Goal: Obtain resource: Obtain resource

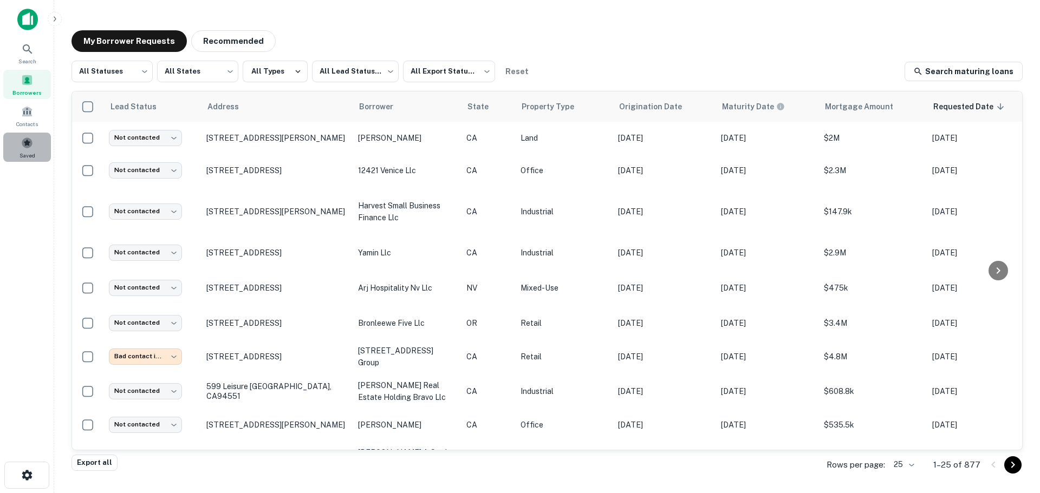
click at [31, 143] on span at bounding box center [27, 143] width 12 height 12
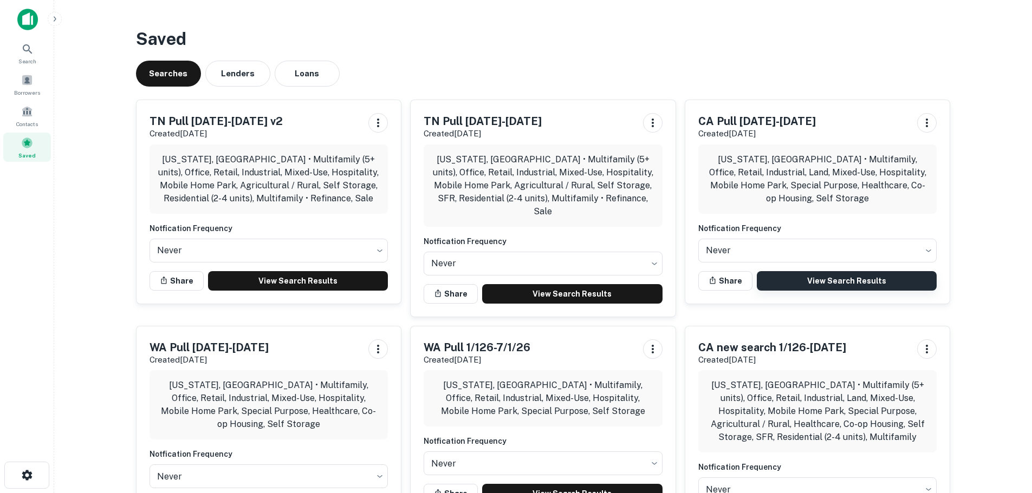
click at [785, 276] on link "View Search Results" at bounding box center [847, 280] width 180 height 19
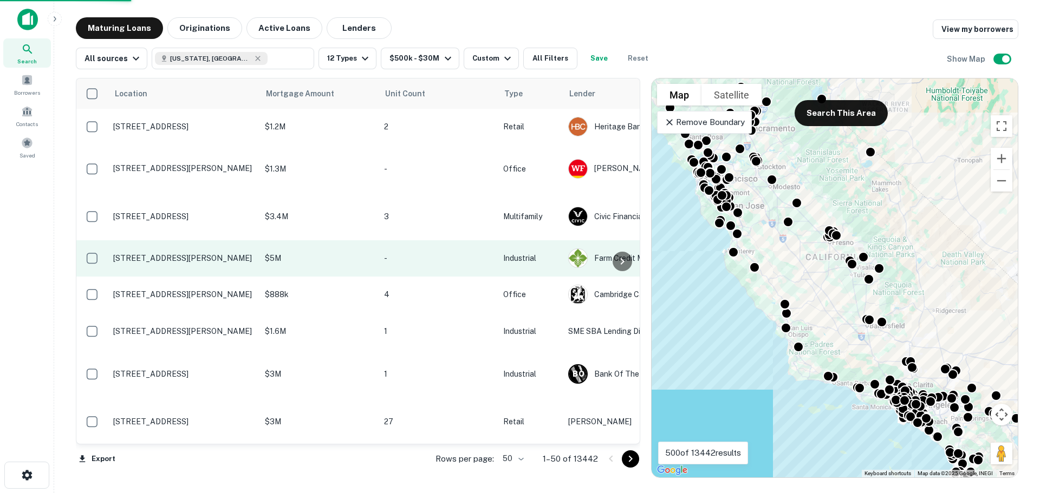
scroll to position [0, 63]
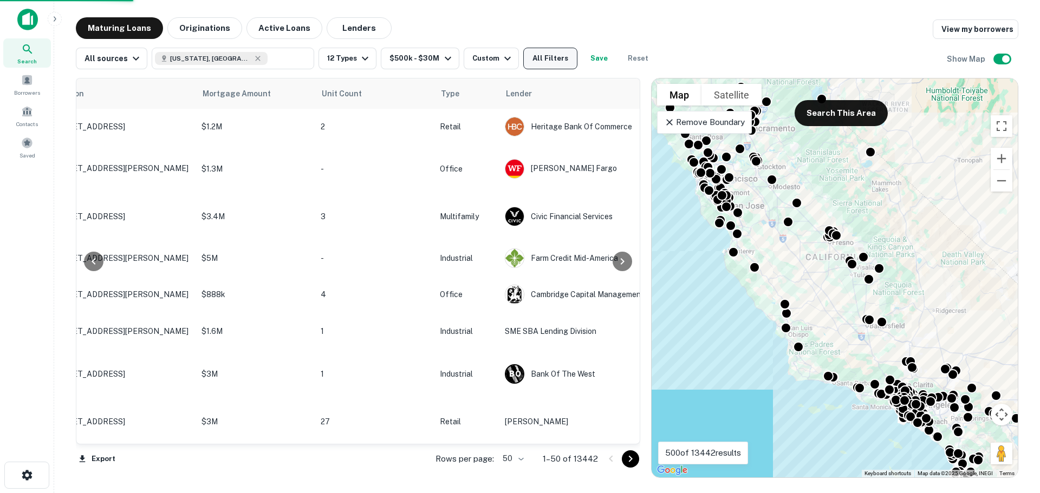
click at [544, 66] on button "All Filters" at bounding box center [550, 59] width 54 height 22
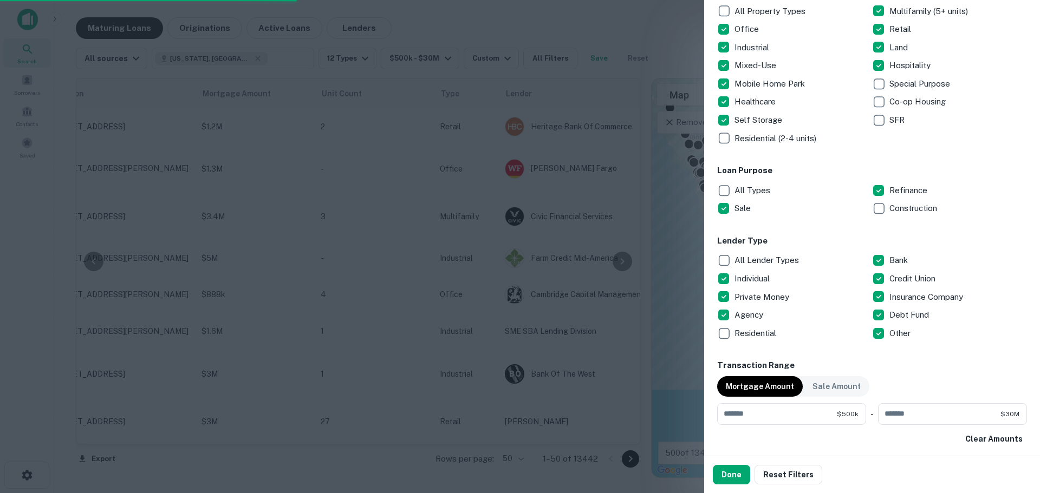
scroll to position [217, 0]
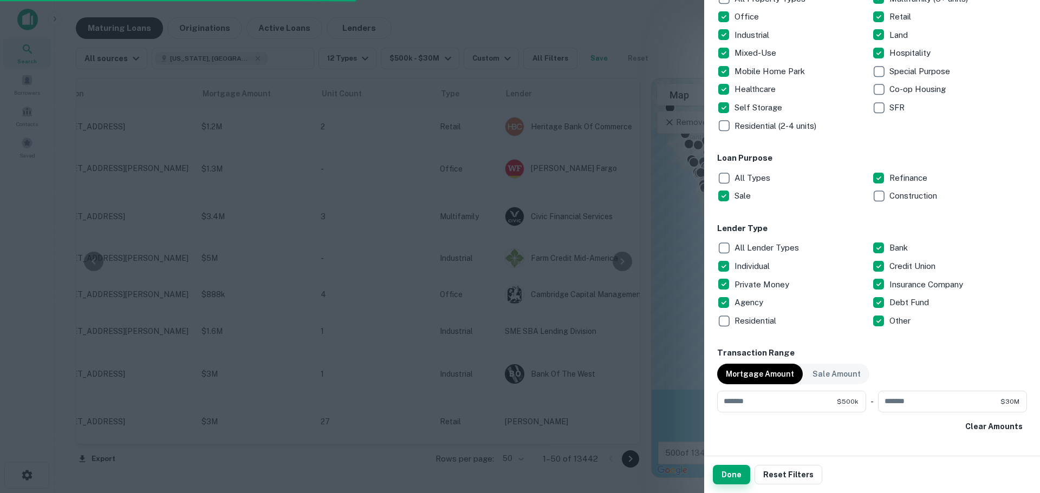
click at [726, 483] on button "Done" at bounding box center [731, 474] width 37 height 19
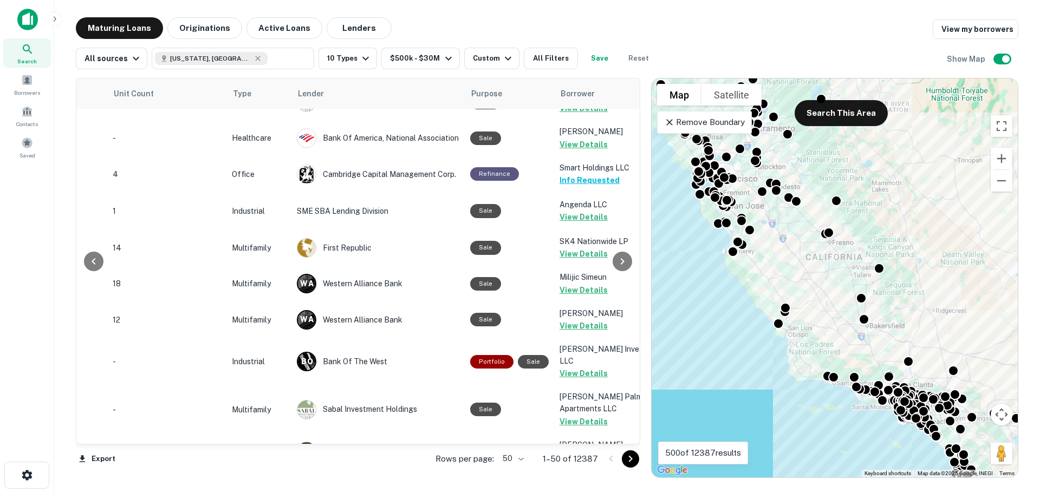
scroll to position [108, 273]
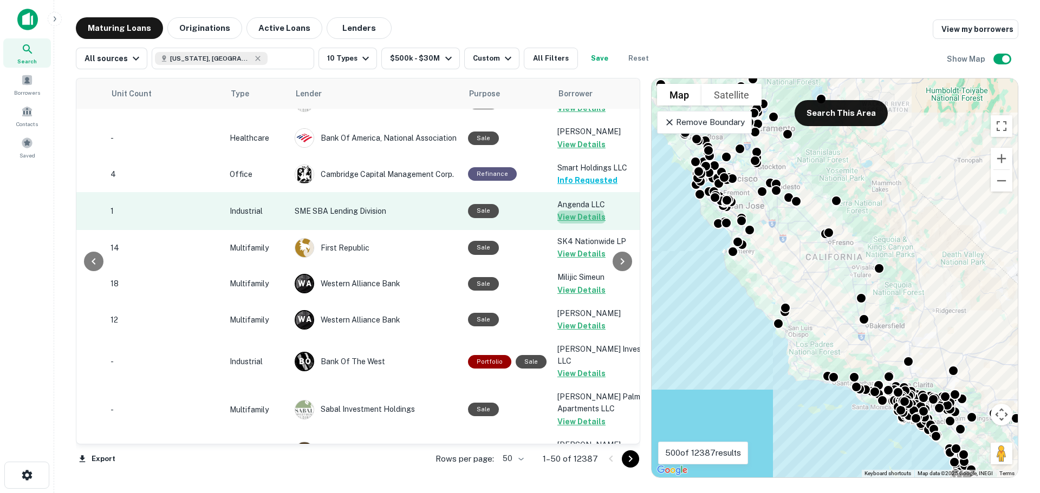
click at [569, 222] on button "View Details" at bounding box center [581, 217] width 48 height 13
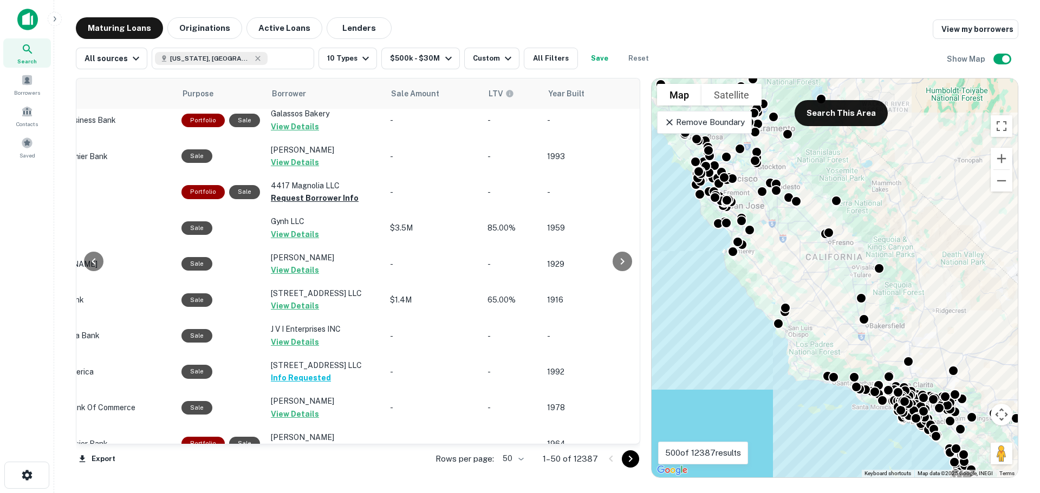
scroll to position [1515, 560]
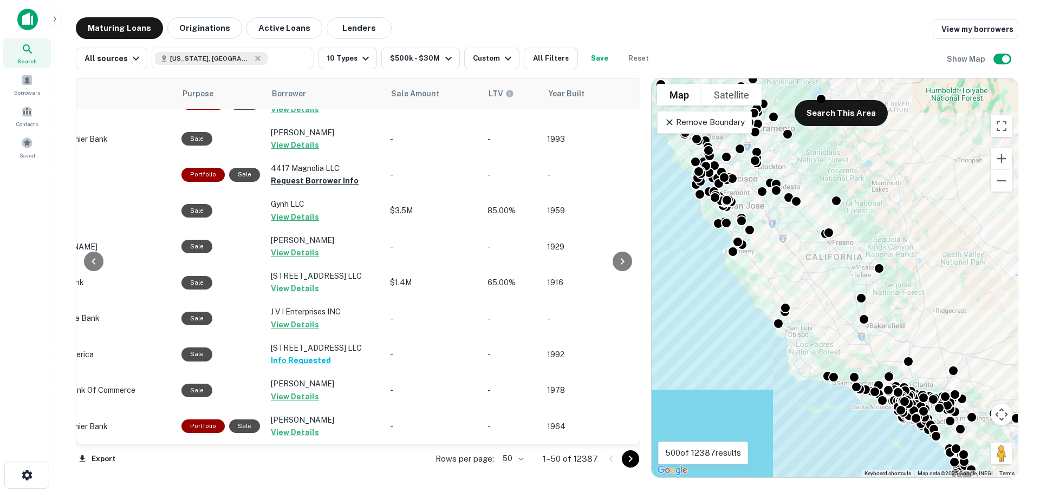
click at [520, 460] on body "Search Borrowers Contacts Saved Maturing Loans Originations Active Loans Lender…" at bounding box center [520, 246] width 1040 height 493
click at [507, 471] on li "100" at bounding box center [514, 470] width 31 height 19
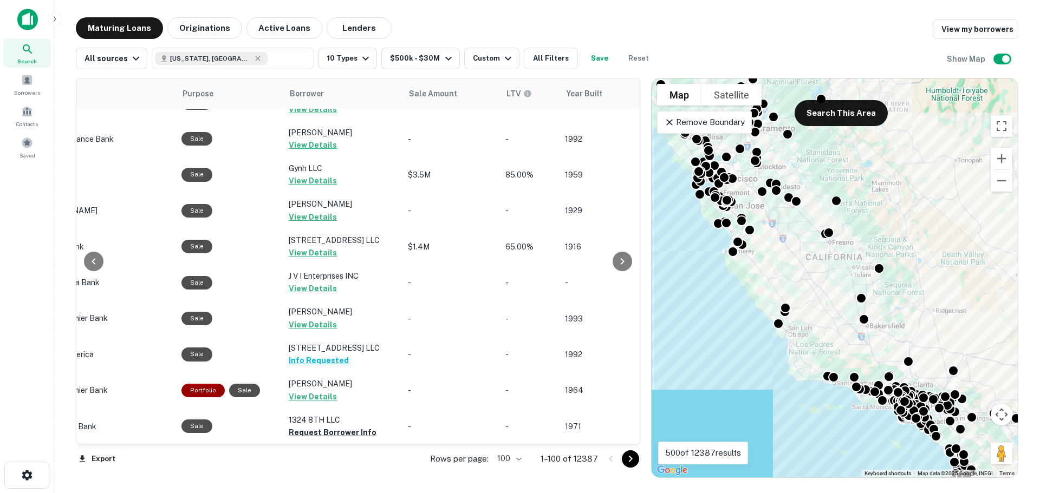
click at [625, 461] on icon "Go to next page" at bounding box center [630, 459] width 13 height 13
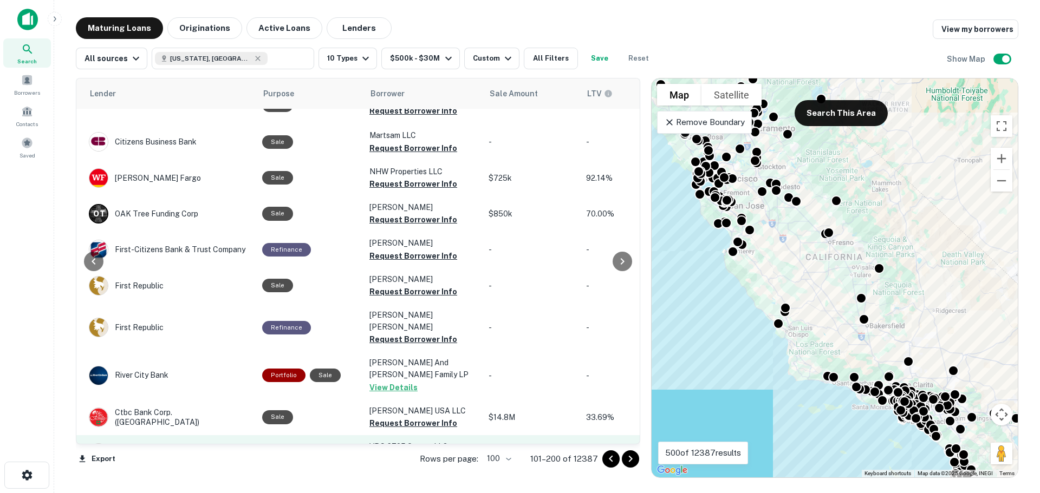
scroll to position [2598, 479]
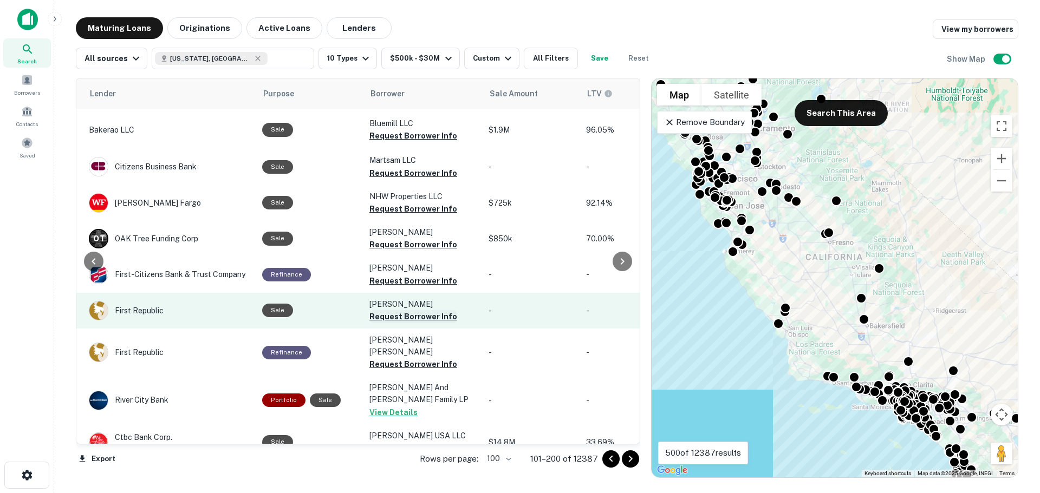
click at [395, 310] on button "Request Borrower Info" at bounding box center [413, 316] width 88 height 13
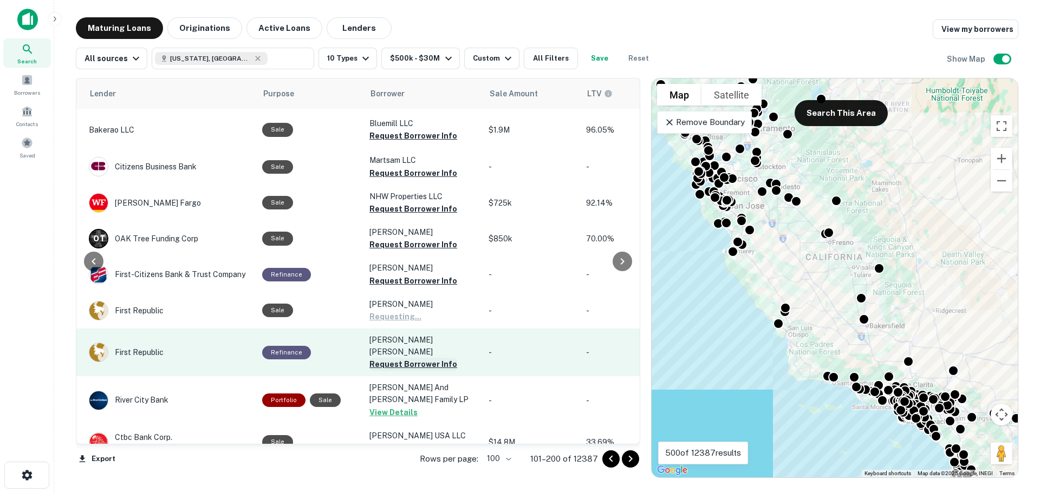
click at [385, 358] on button "Request Borrower Info" at bounding box center [413, 364] width 88 height 13
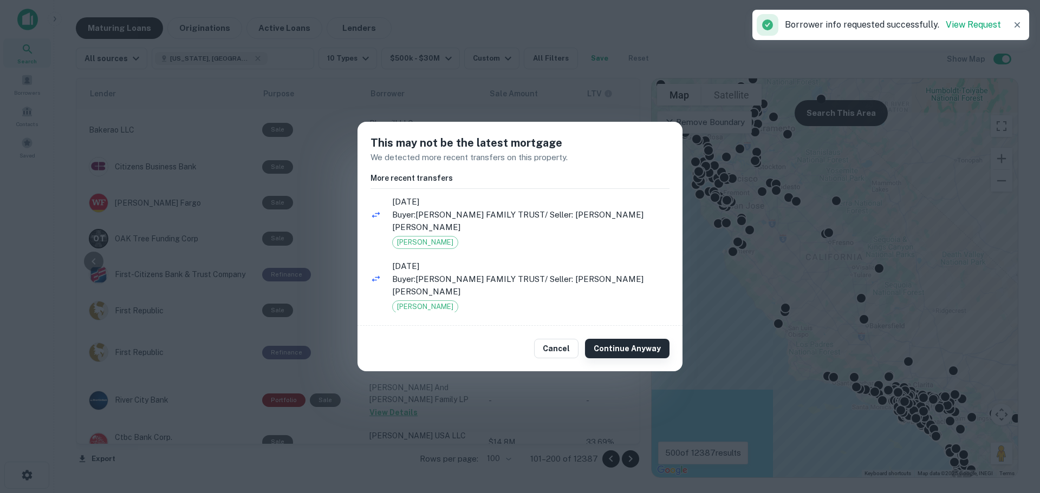
click at [621, 348] on button "Continue Anyway" at bounding box center [627, 348] width 84 height 19
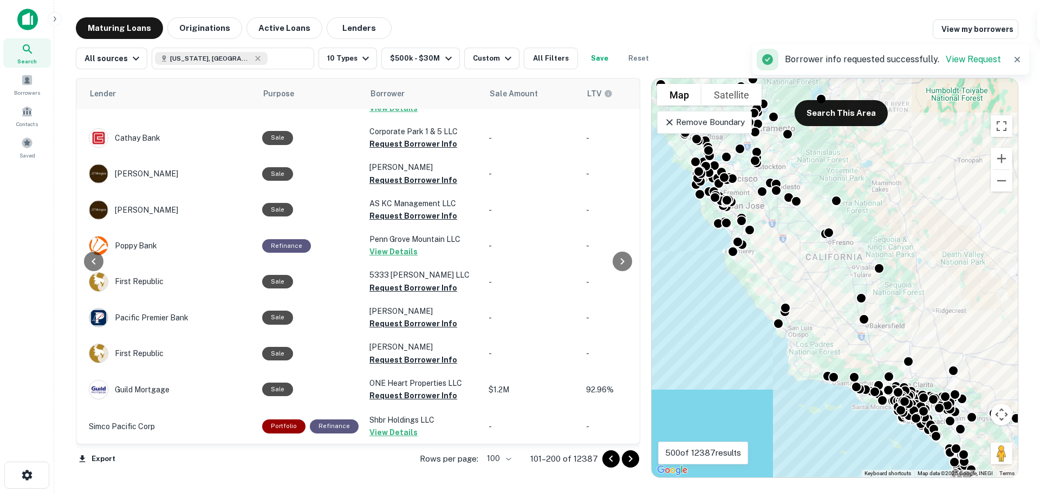
scroll to position [3085, 479]
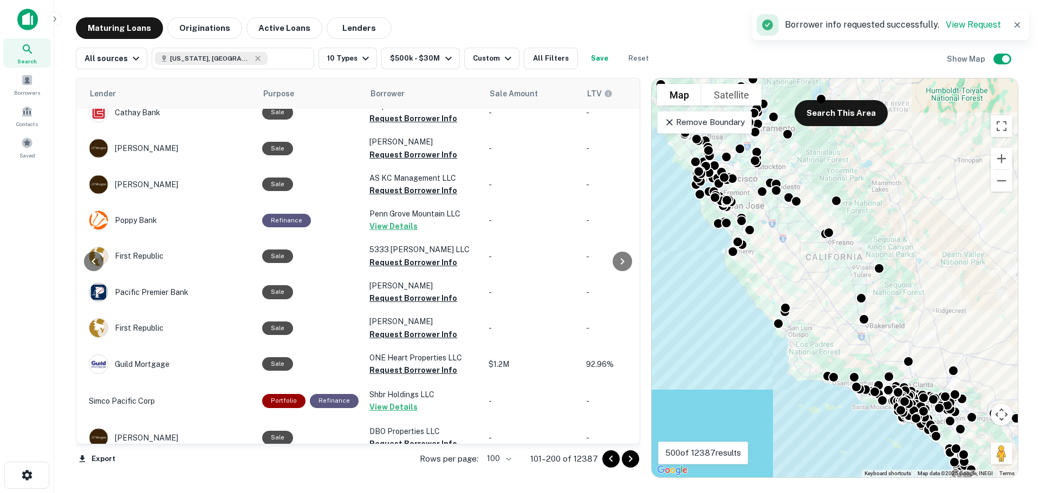
click at [372, 474] on button "Request Borrower Info" at bounding box center [413, 480] width 88 height 13
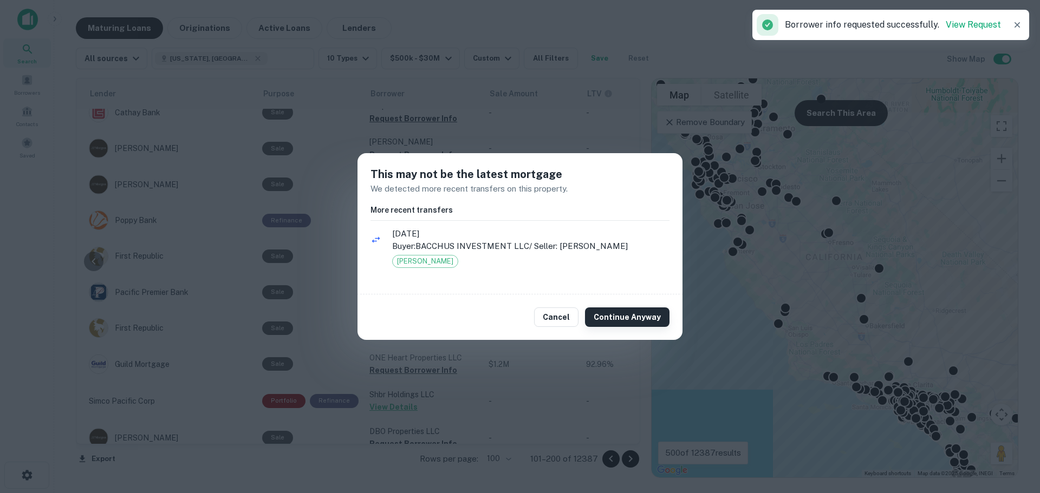
click at [607, 312] on button "Continue Anyway" at bounding box center [627, 317] width 84 height 19
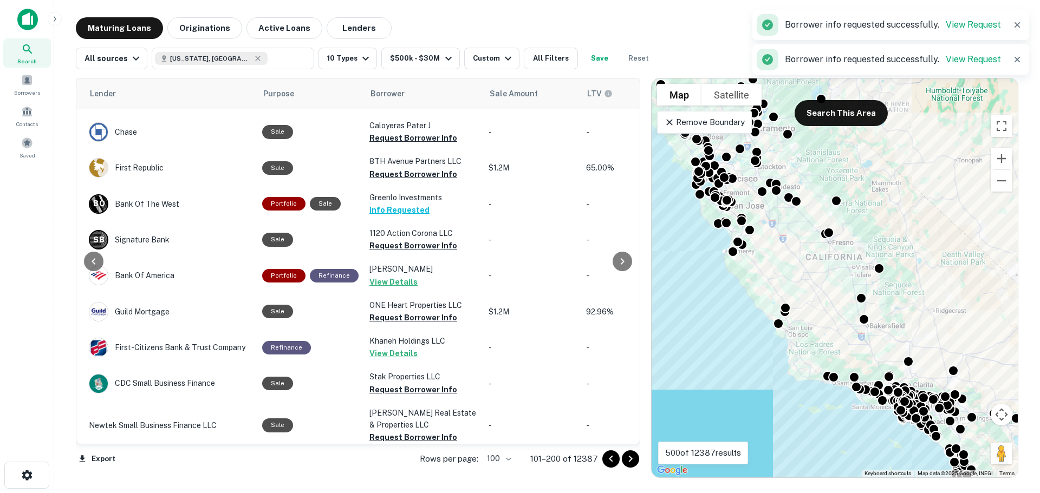
scroll to position [3354, 479]
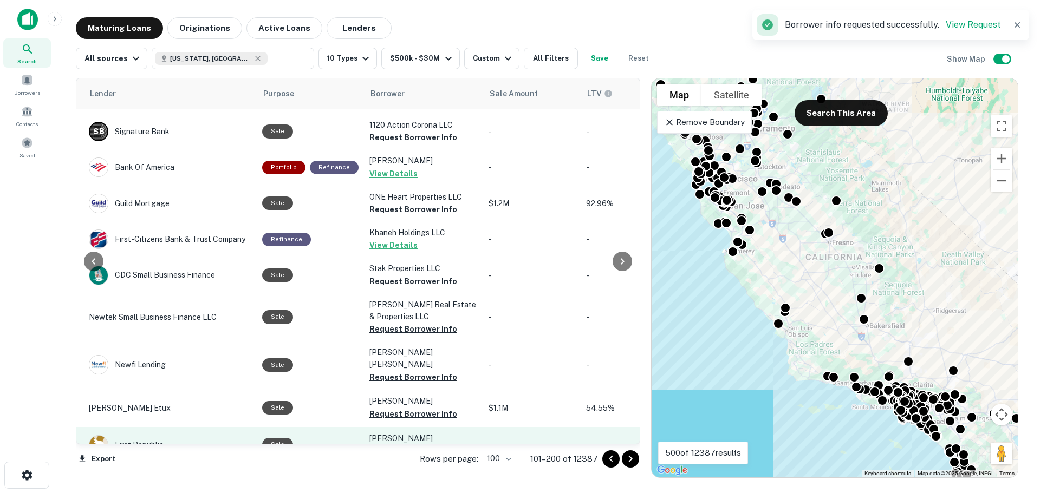
click at [379, 445] on button "Request Borrower Info" at bounding box center [413, 451] width 88 height 13
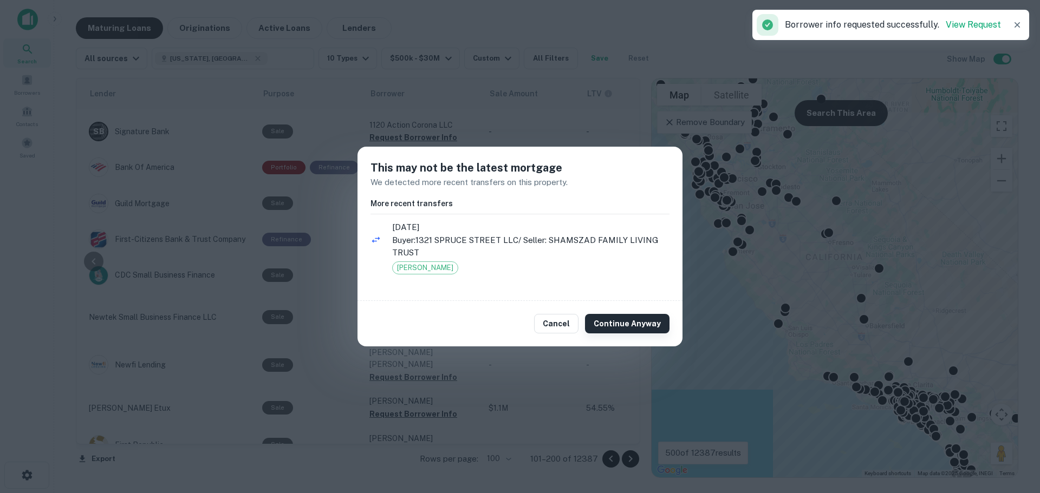
click at [618, 322] on button "Continue Anyway" at bounding box center [627, 323] width 84 height 19
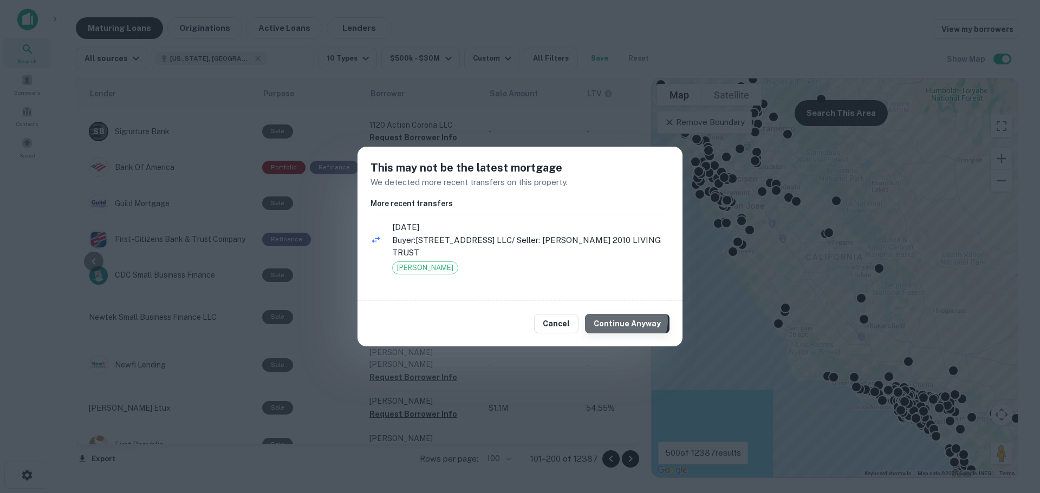
click at [629, 321] on button "Continue Anyway" at bounding box center [627, 323] width 84 height 19
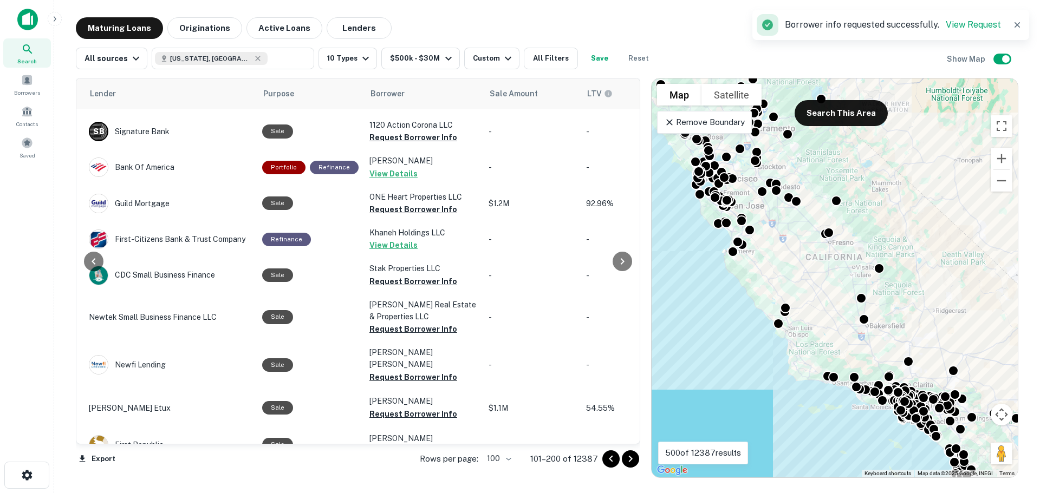
scroll to position [3360, 479]
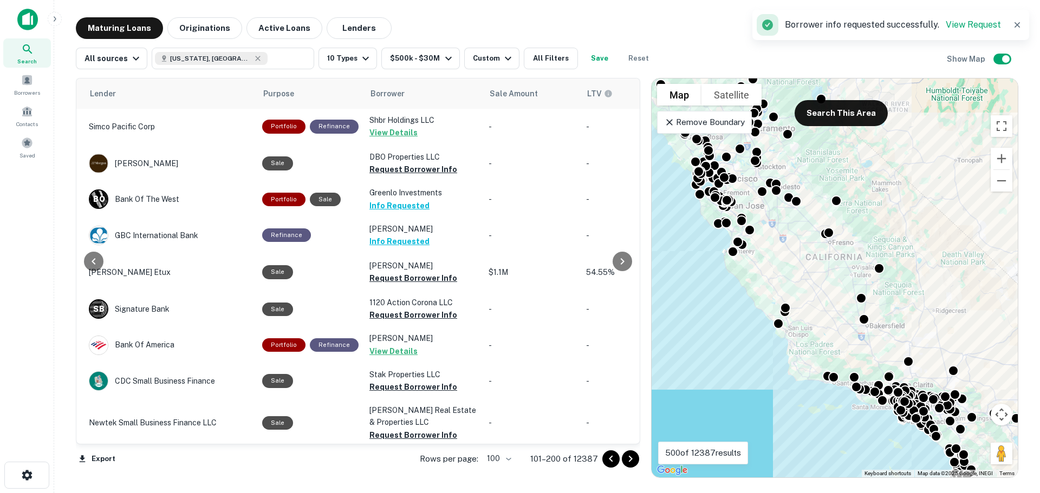
click at [631, 462] on icon "Go to next page" at bounding box center [630, 459] width 13 height 13
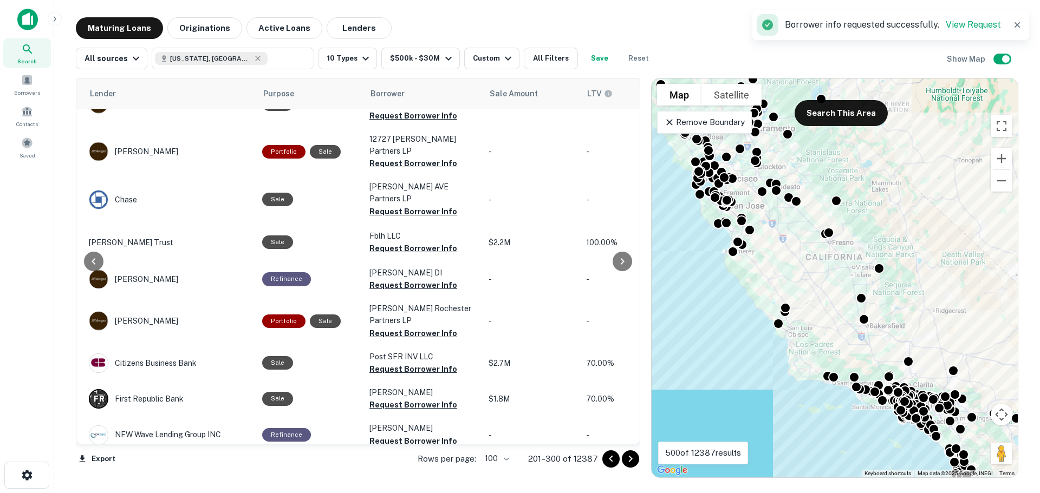
scroll to position [3405, 479]
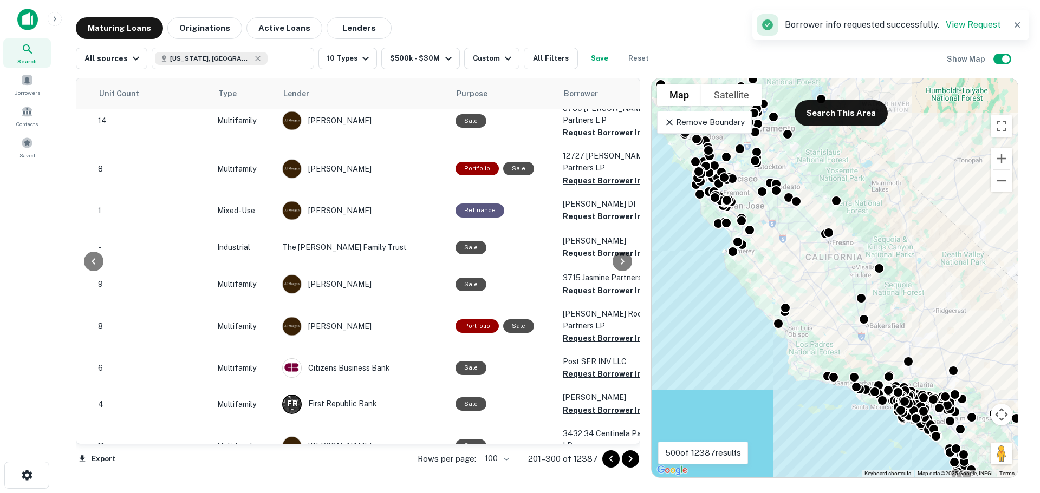
scroll to position [3403, 284]
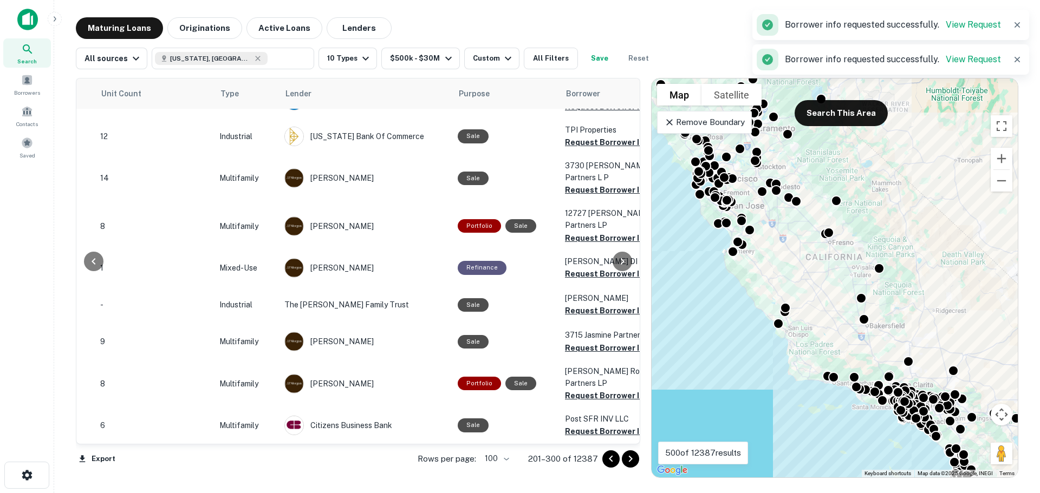
scroll to position [3294, 284]
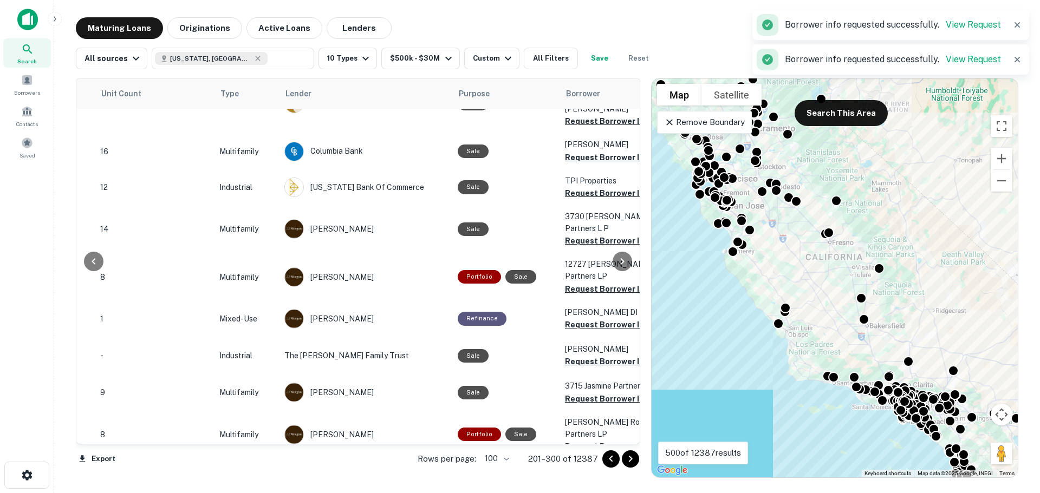
click at [570, 476] on button "Request Borrower Info" at bounding box center [609, 482] width 88 height 13
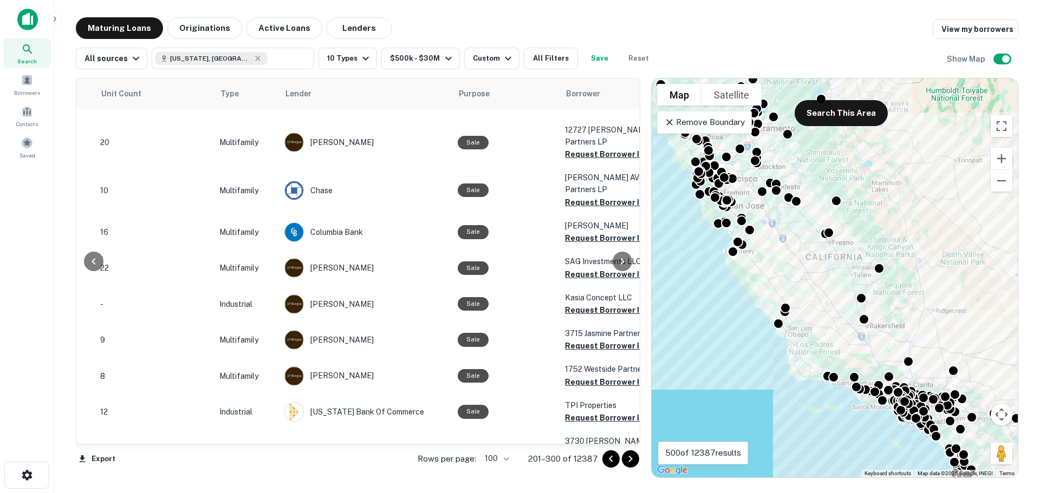
scroll to position [2969, 284]
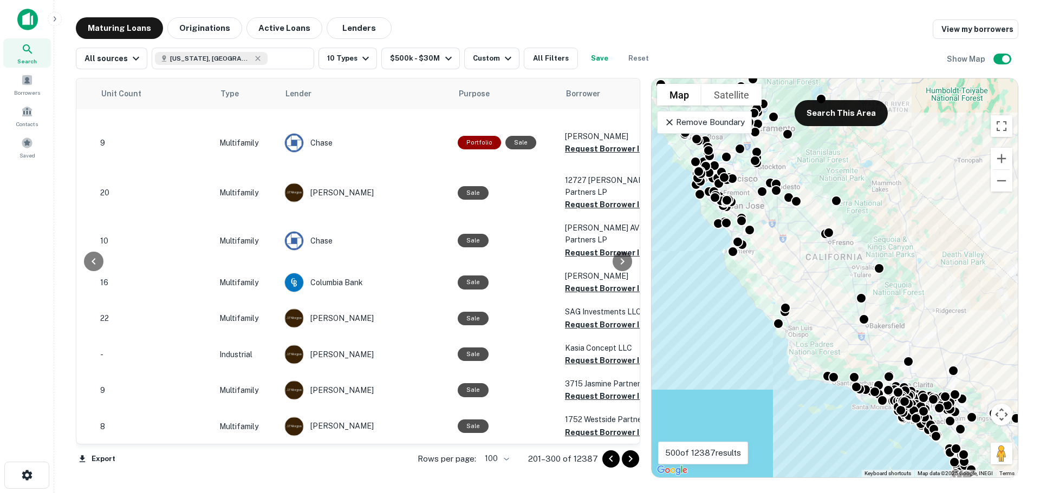
click at [582, 462] on button "Request Borrower Info" at bounding box center [609, 468] width 88 height 13
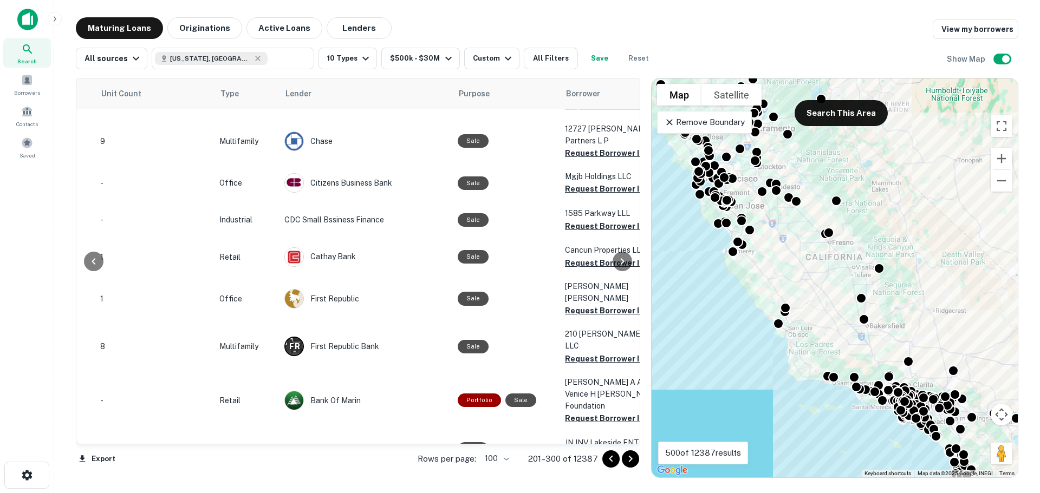
scroll to position [1942, 284]
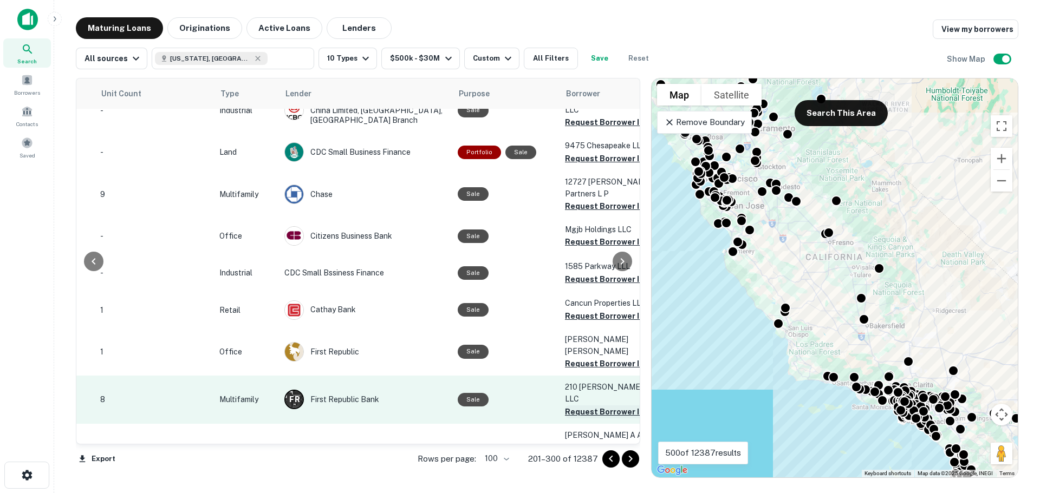
click at [570, 406] on button "Request Borrower Info" at bounding box center [609, 412] width 88 height 13
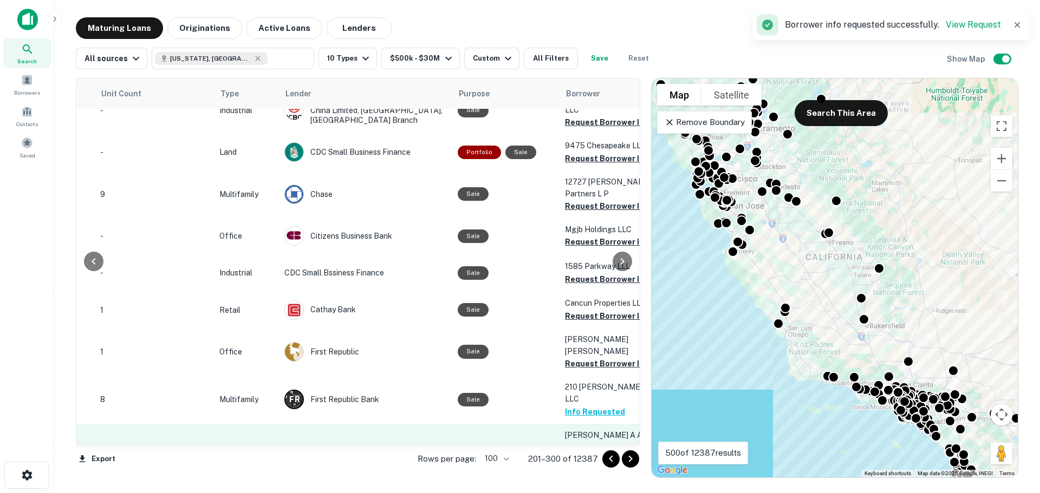
click at [568, 465] on button "Request Borrower Info" at bounding box center [609, 471] width 88 height 13
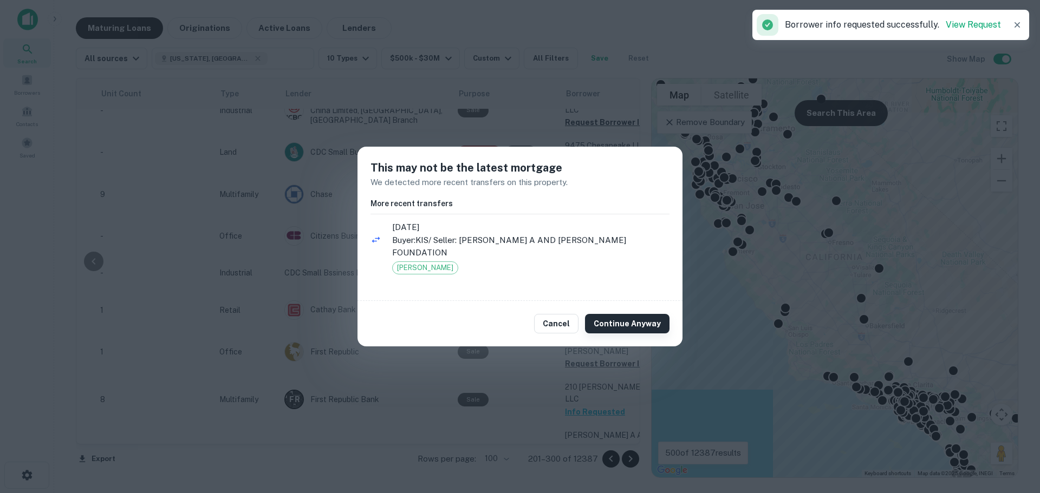
click at [606, 314] on button "Continue Anyway" at bounding box center [627, 323] width 84 height 19
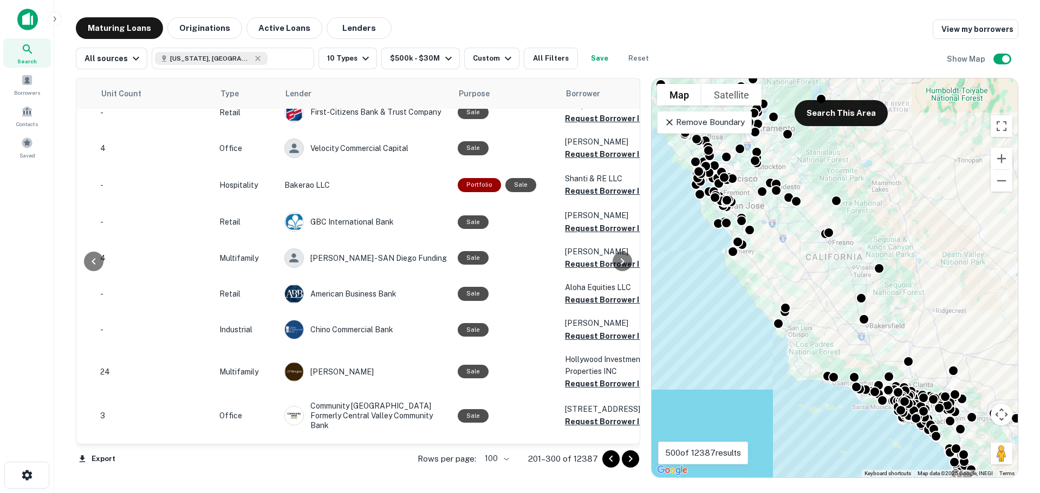
scroll to position [263, 284]
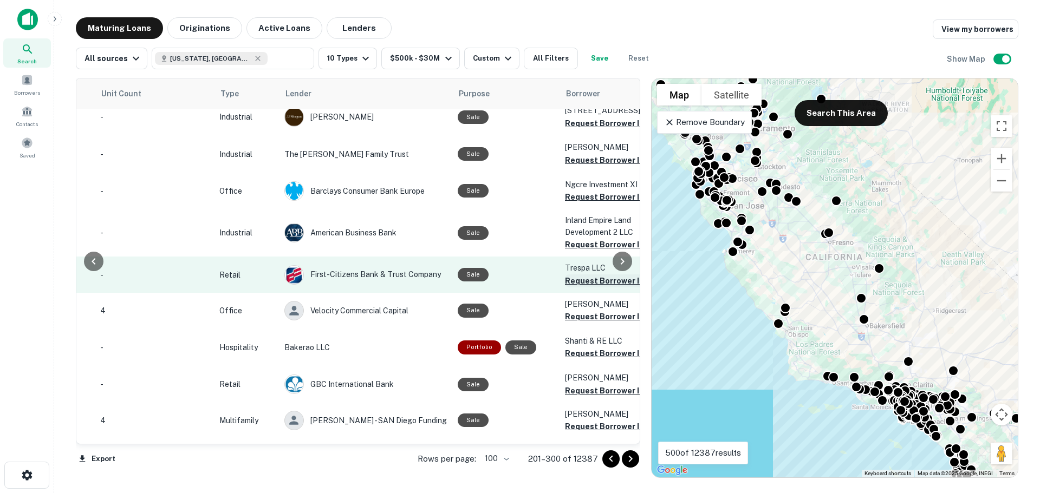
click at [585, 278] on button "Request Borrower Info" at bounding box center [609, 281] width 88 height 13
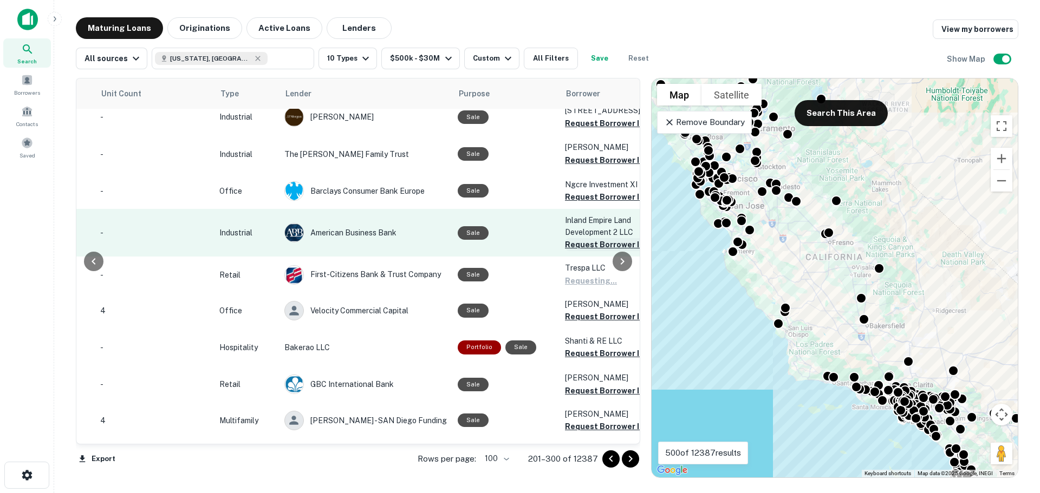
click at [578, 243] on button "Request Borrower Info" at bounding box center [609, 244] width 88 height 13
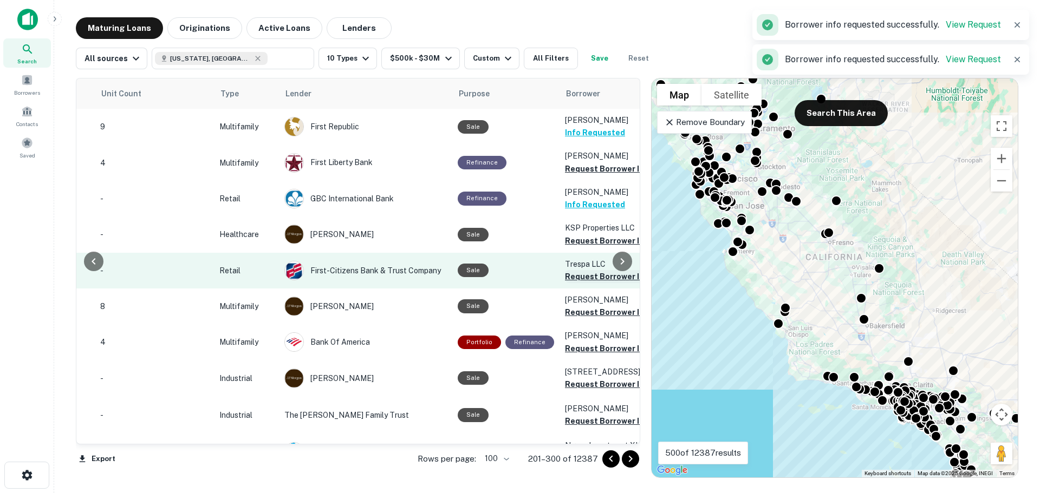
scroll to position [54, 284]
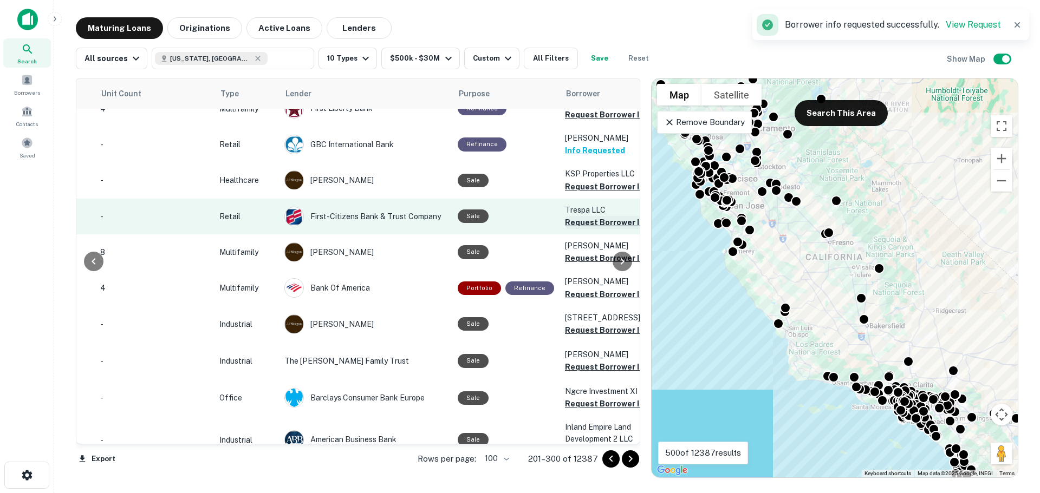
click at [571, 221] on button "Request Borrower Info" at bounding box center [609, 222] width 88 height 13
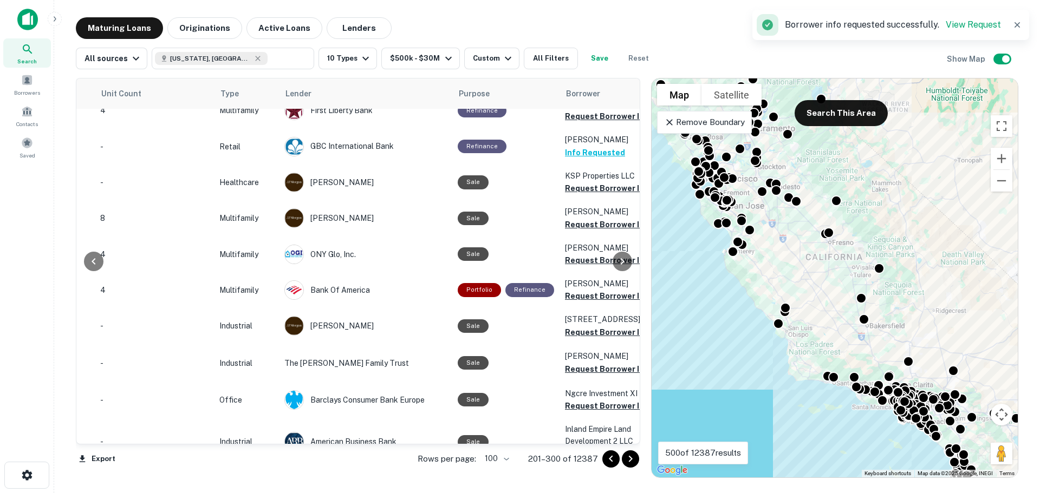
scroll to position [2, 284]
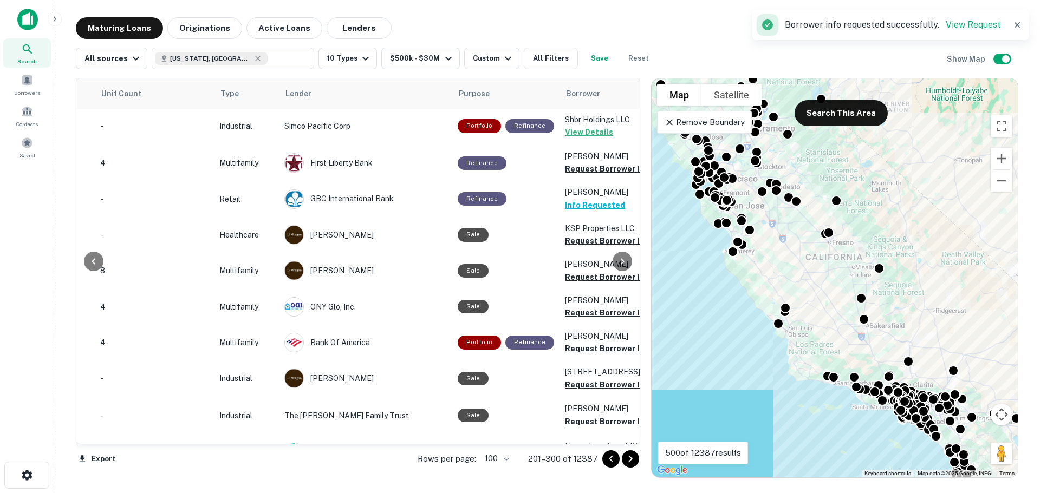
click at [624, 454] on icon "Go to next page" at bounding box center [630, 459] width 13 height 13
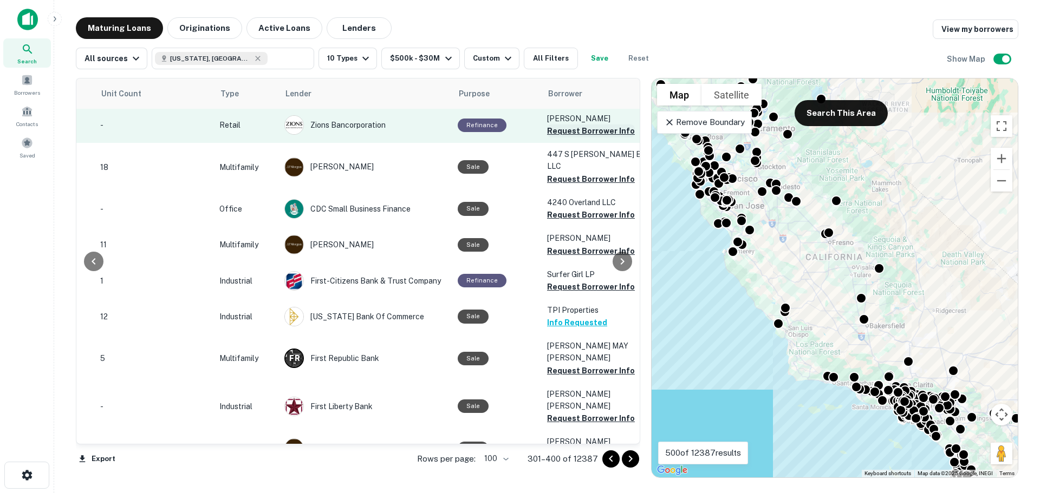
click at [578, 133] on button "Request Borrower Info" at bounding box center [591, 131] width 88 height 13
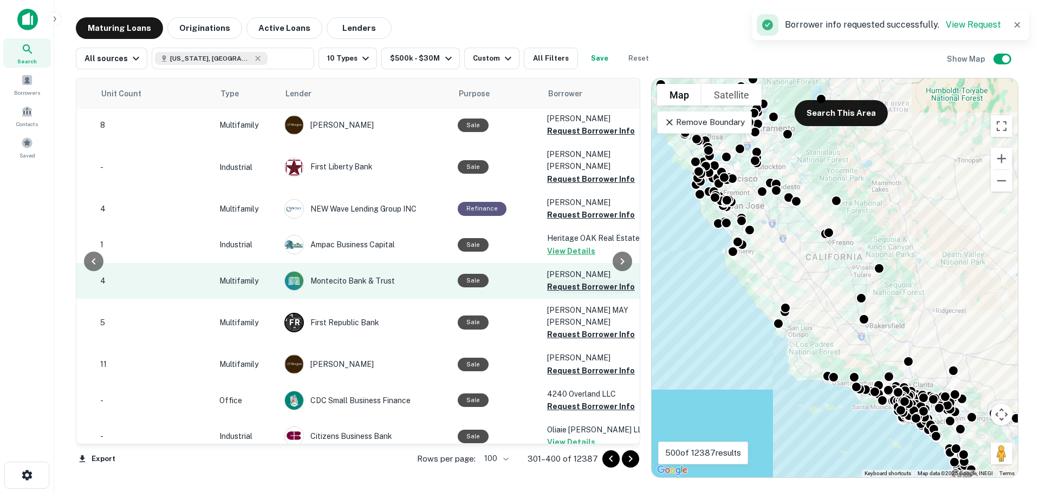
click at [552, 281] on button "Request Borrower Info" at bounding box center [591, 287] width 88 height 13
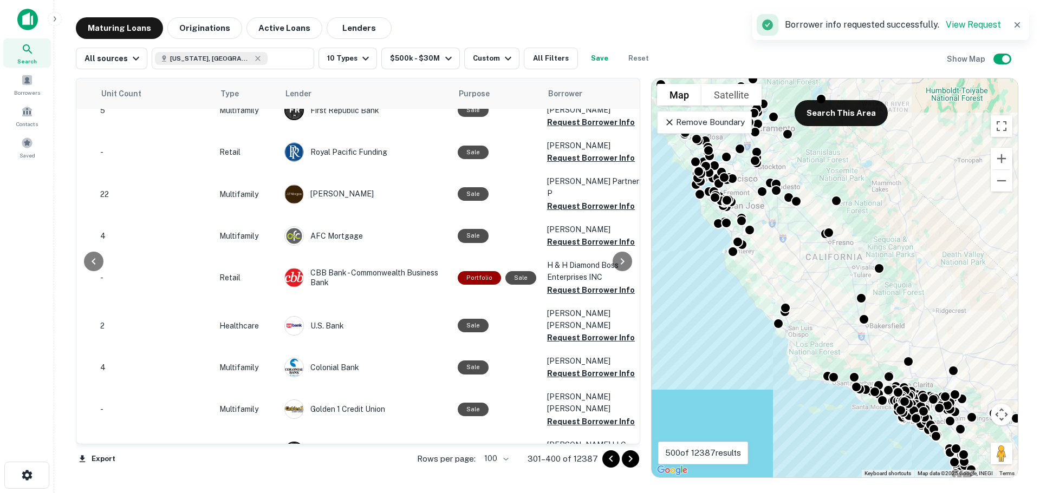
scroll to position [675, 284]
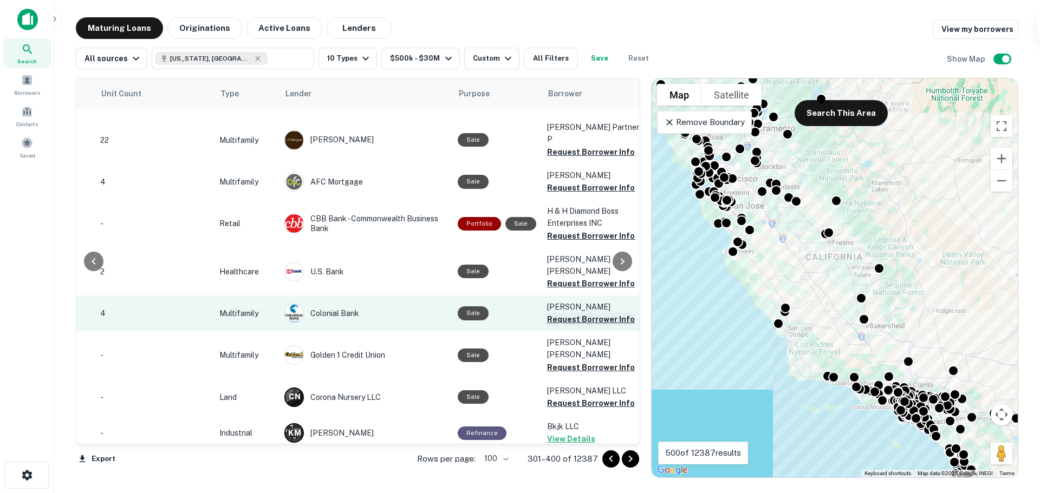
click at [557, 313] on button "Request Borrower Info" at bounding box center [591, 319] width 88 height 13
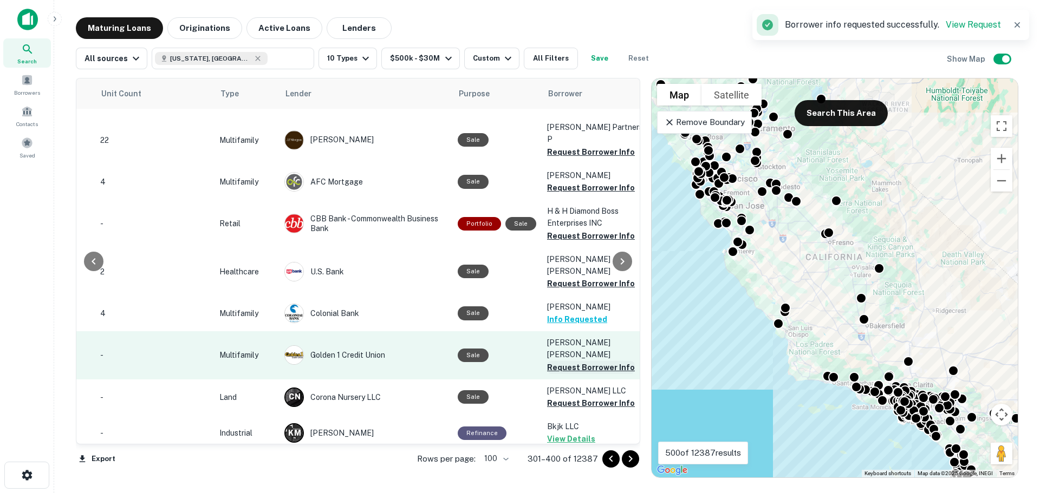
click at [551, 361] on button "Request Borrower Info" at bounding box center [591, 367] width 88 height 13
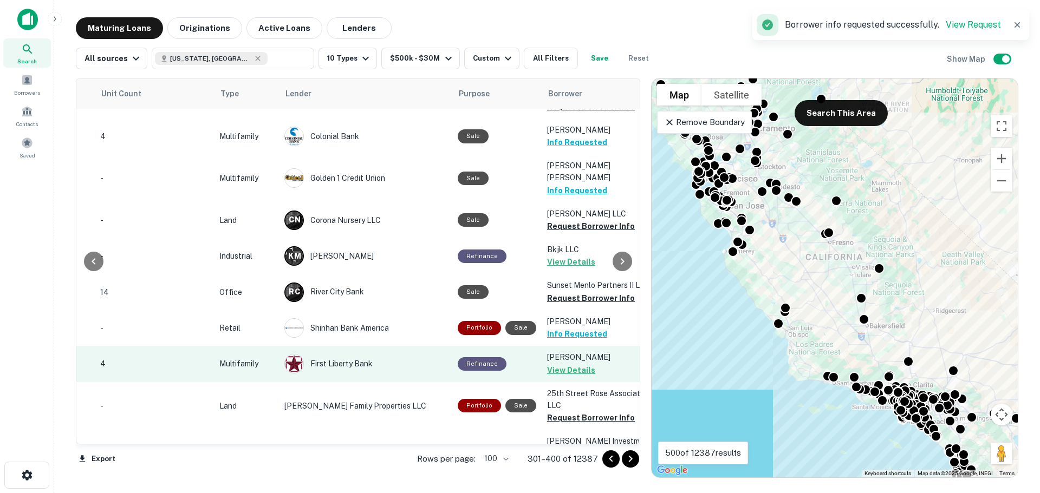
scroll to position [838, 284]
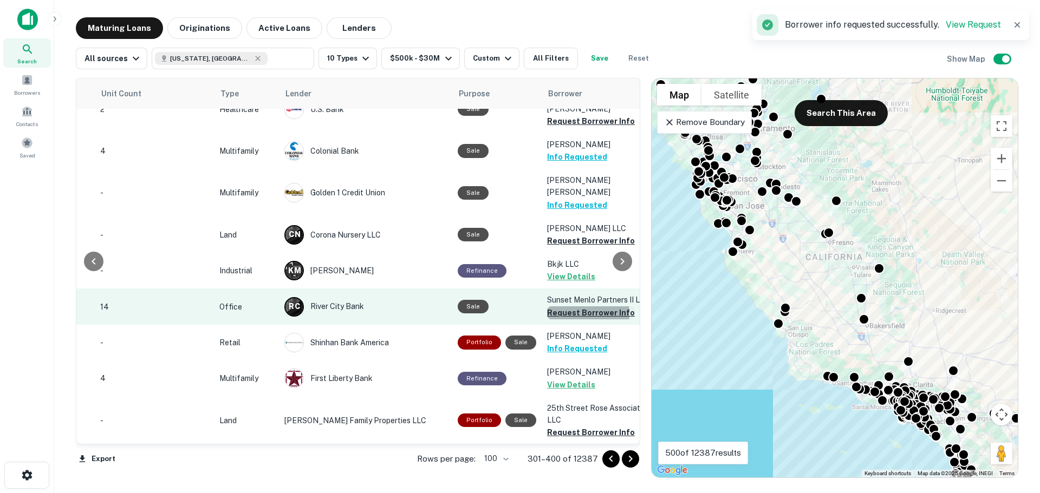
click at [569, 307] on button "Request Borrower Info" at bounding box center [591, 313] width 88 height 13
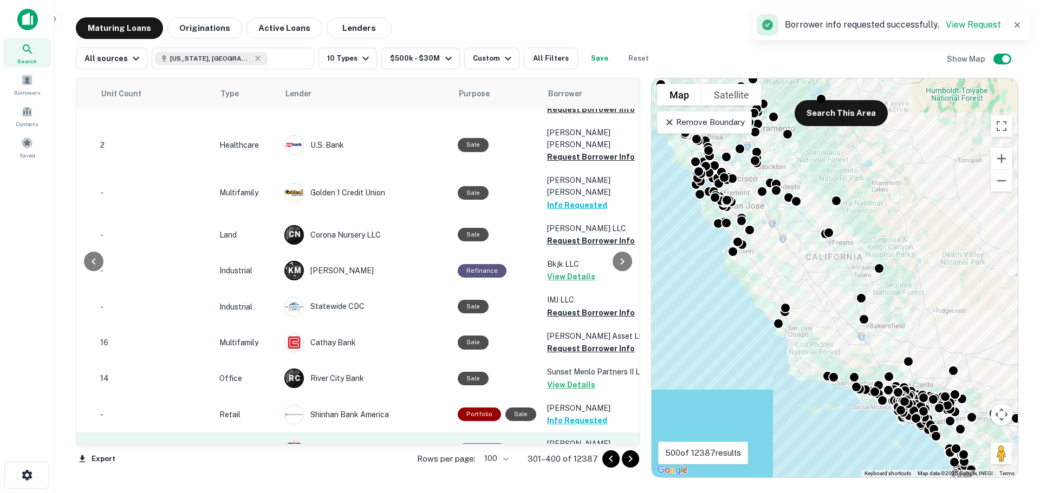
scroll to position [826, 284]
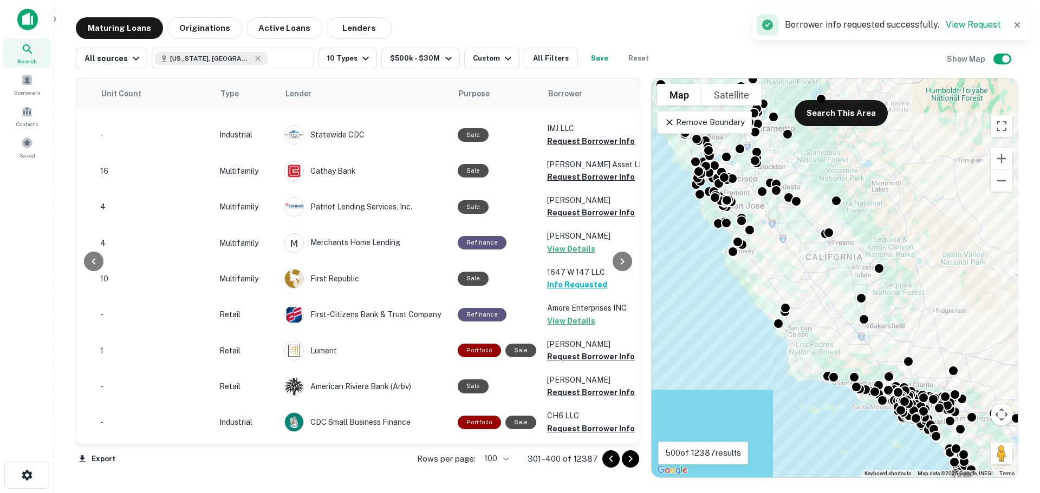
scroll to position [1325, 284]
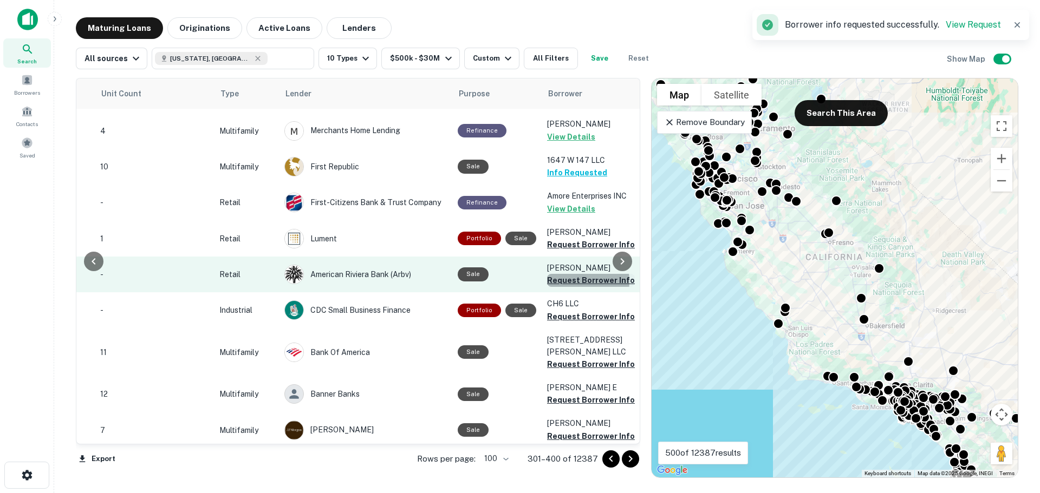
click at [569, 274] on button "Request Borrower Info" at bounding box center [591, 280] width 88 height 13
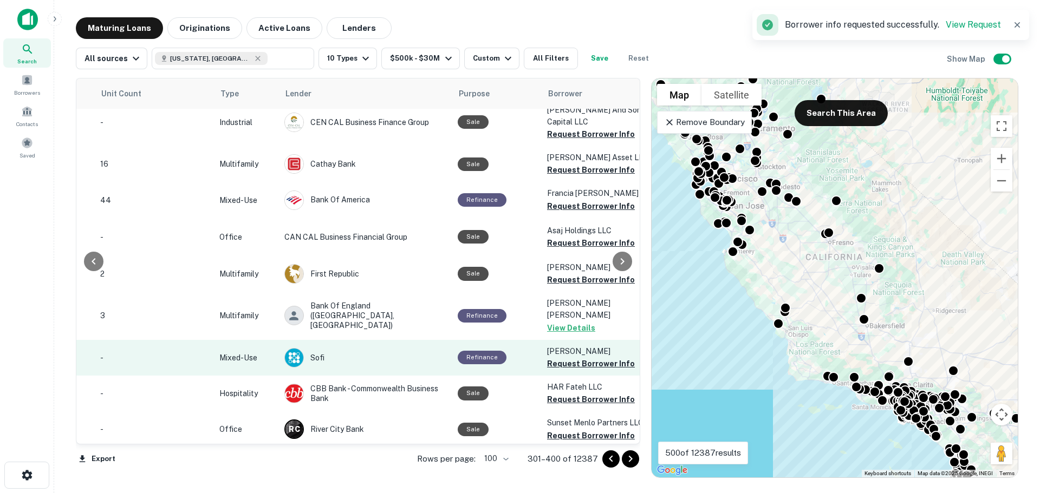
scroll to position [1897, 284]
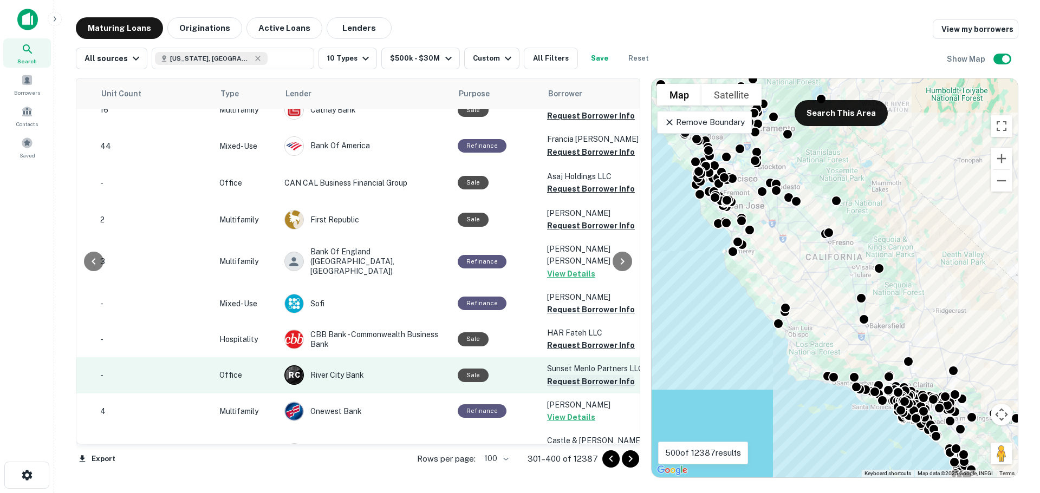
click at [569, 375] on button "Request Borrower Info" at bounding box center [591, 381] width 88 height 13
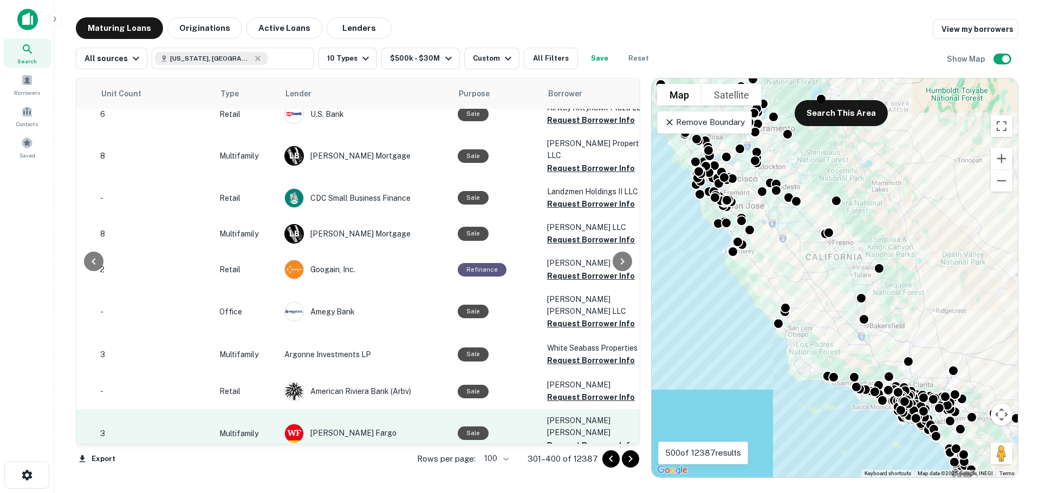
scroll to position [2778, 284]
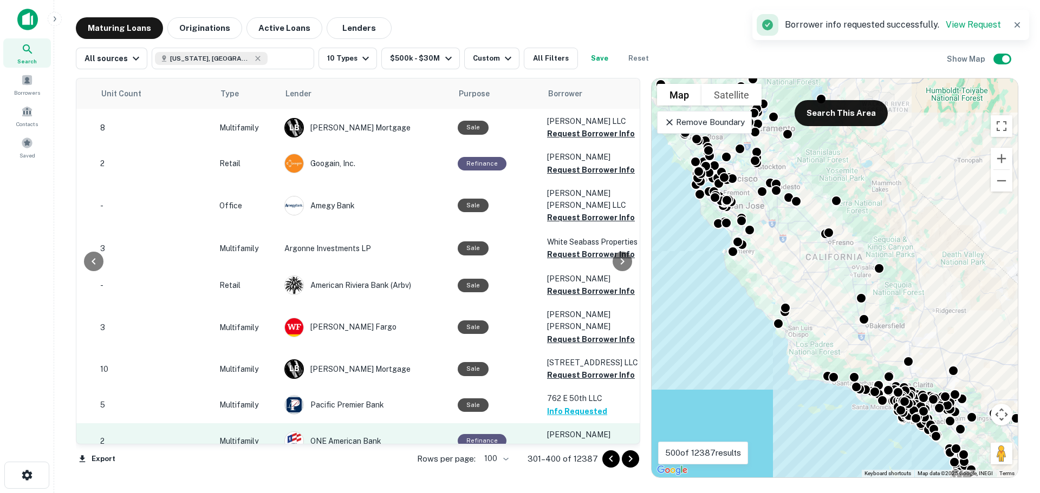
scroll to position [2940, 284]
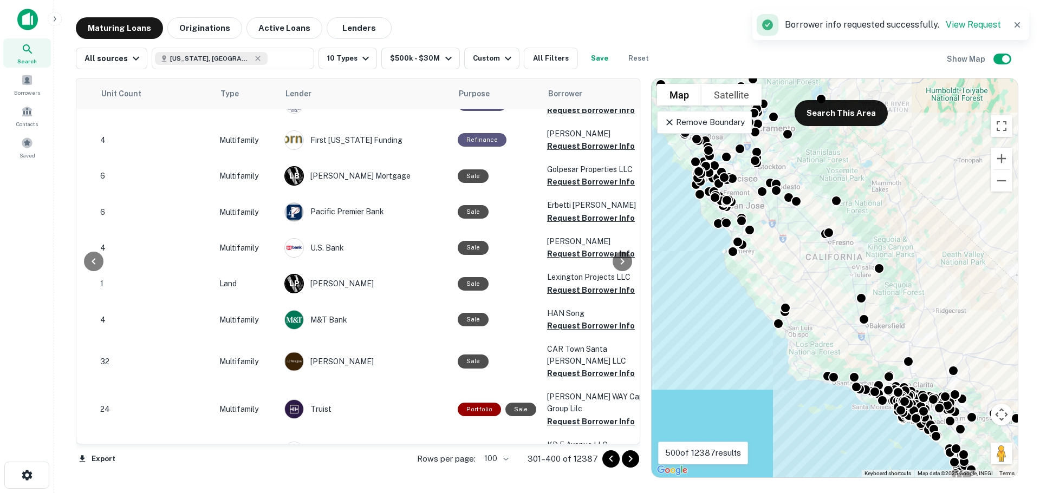
scroll to position [3275, 284]
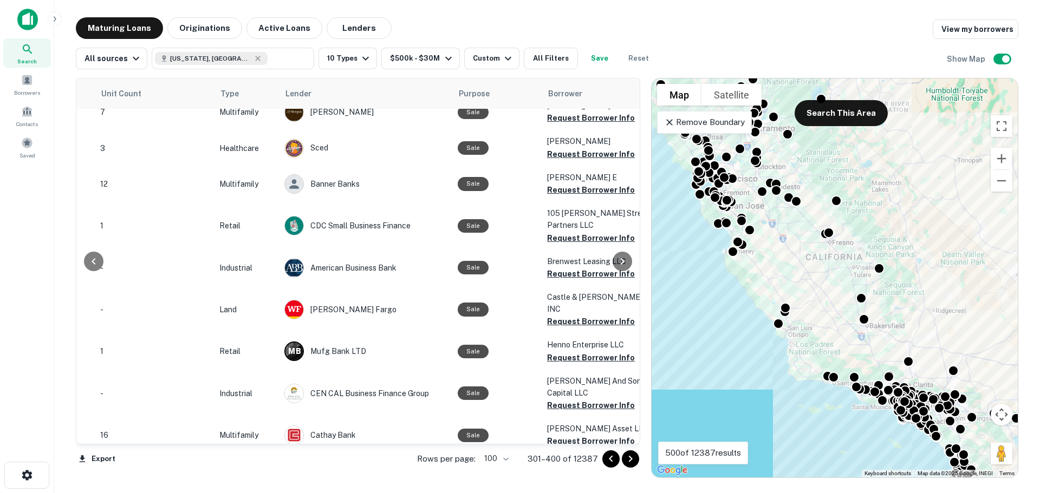
scroll to position [1517, 284]
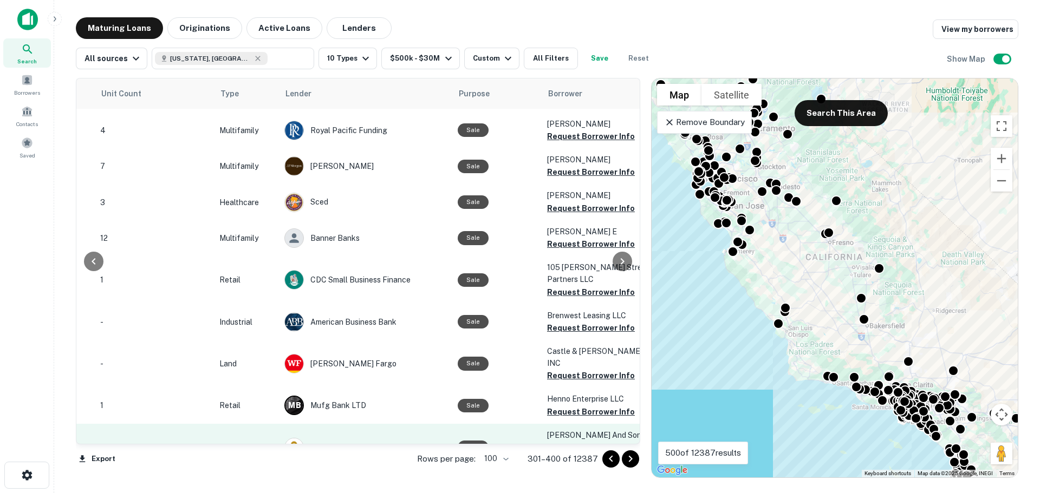
click at [558, 453] on button "Request Borrower Info" at bounding box center [591, 459] width 88 height 13
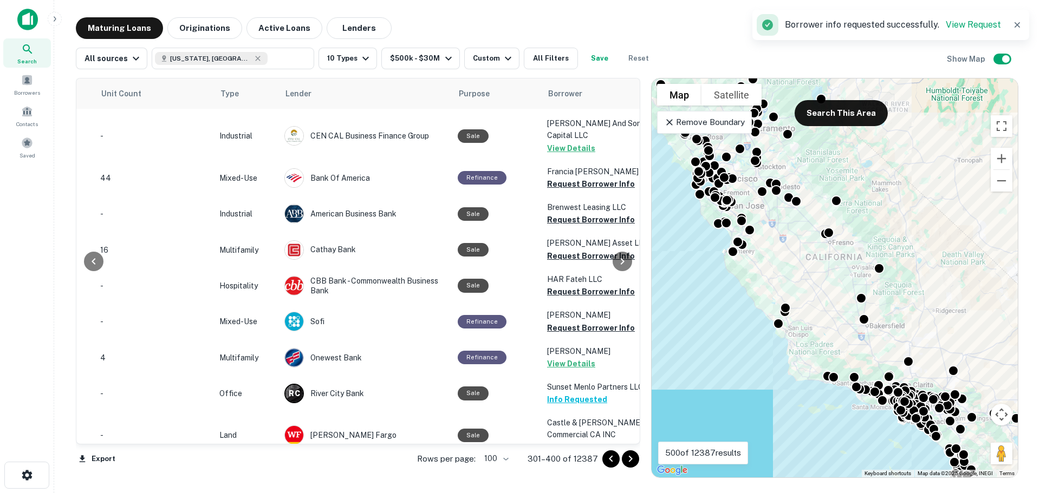
scroll to position [1409, 284]
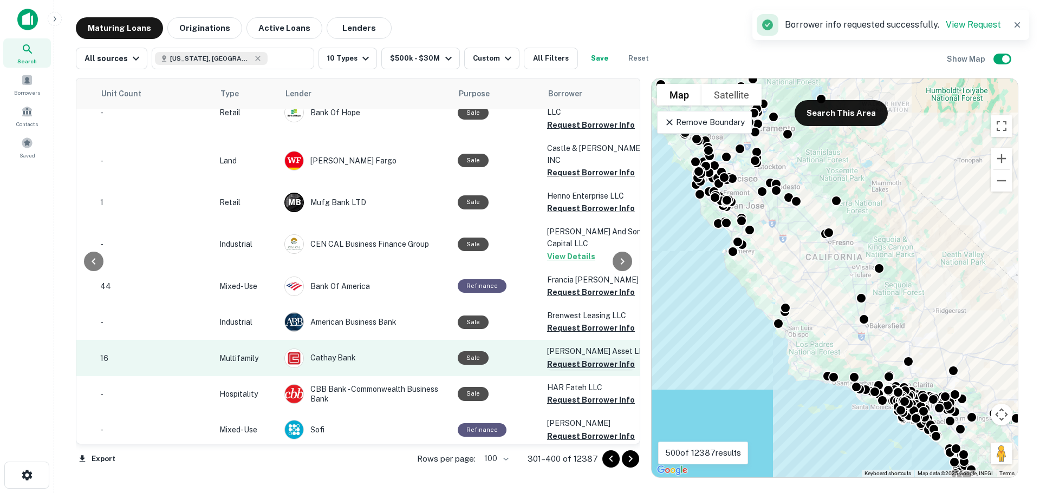
click at [567, 358] on button "Request Borrower Info" at bounding box center [591, 364] width 88 height 13
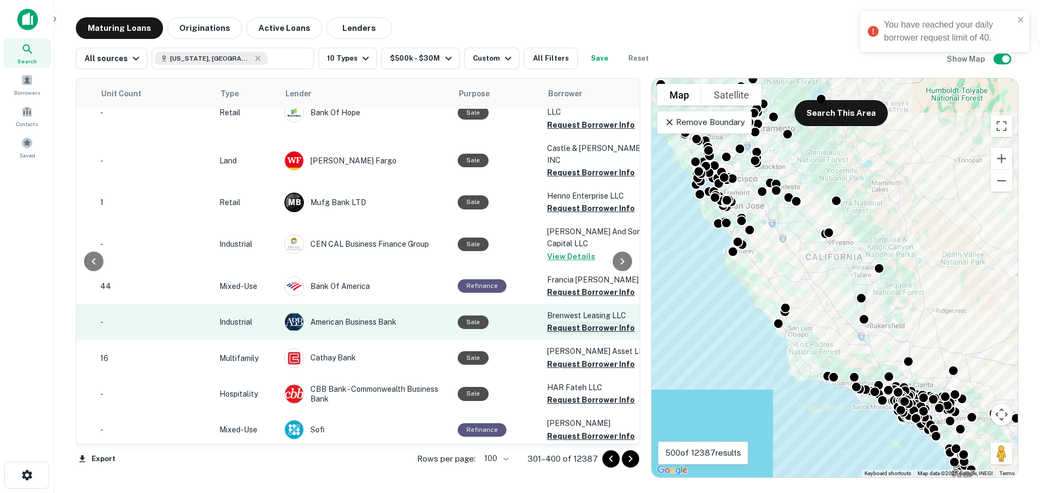
click at [562, 322] on button "Request Borrower Info" at bounding box center [591, 328] width 88 height 13
